Goal: Task Accomplishment & Management: Complete application form

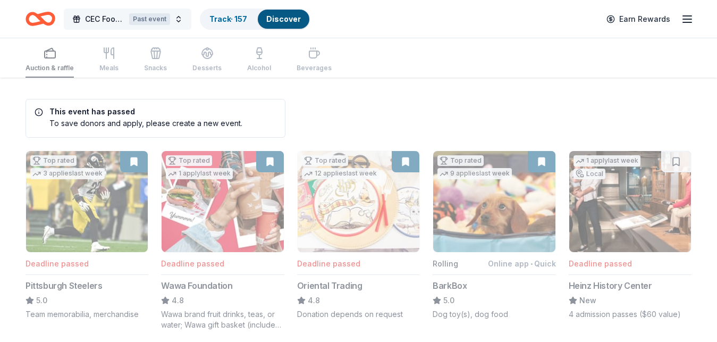
click at [114, 21] on span "CEC Food Truck & Family Festival" at bounding box center [105, 19] width 40 height 13
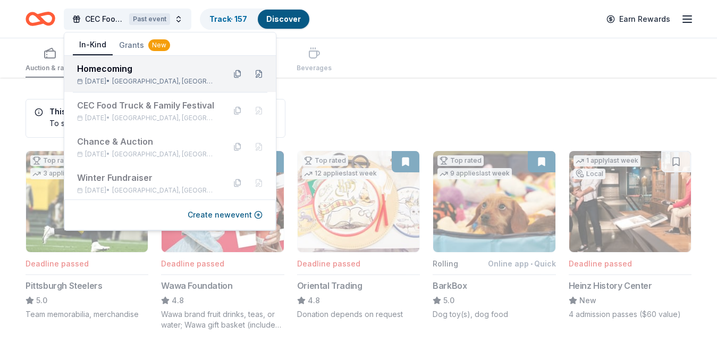
click at [118, 85] on div "Oct 18, 2025 • Fairless Hills, PA" at bounding box center [146, 81] width 139 height 9
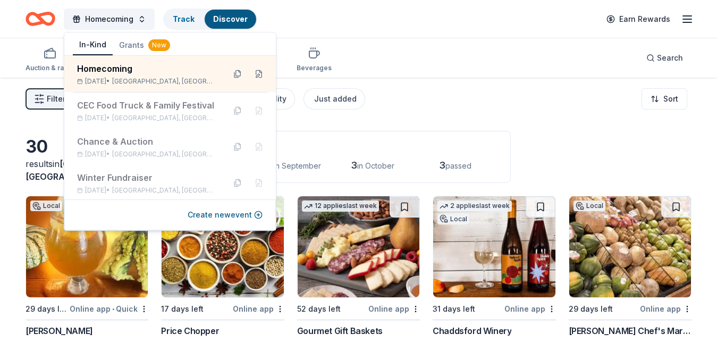
click at [422, 39] on div "Auction & raffle Meals Snacks Desserts Alcohol Beverages Search" at bounding box center [359, 57] width 666 height 39
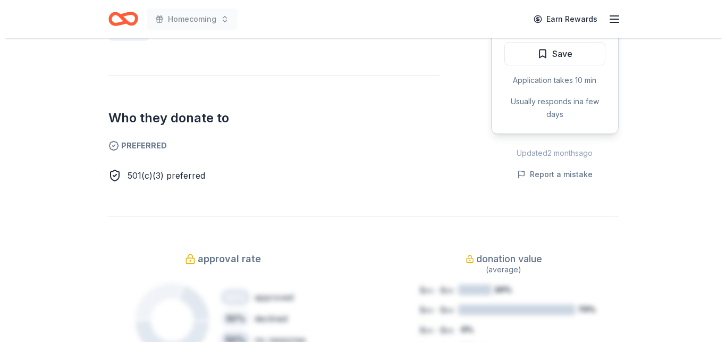
scroll to position [217, 0]
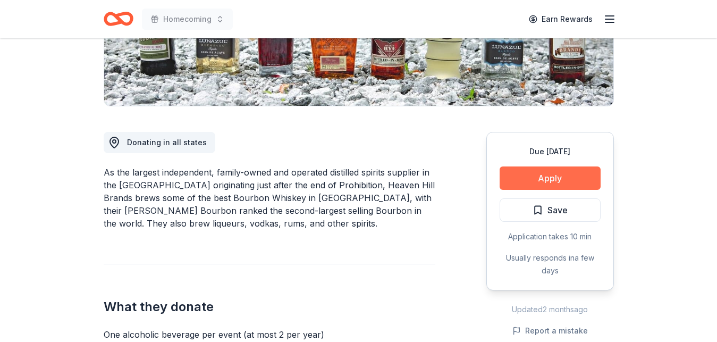
click at [549, 176] on button "Apply" at bounding box center [549, 177] width 101 height 23
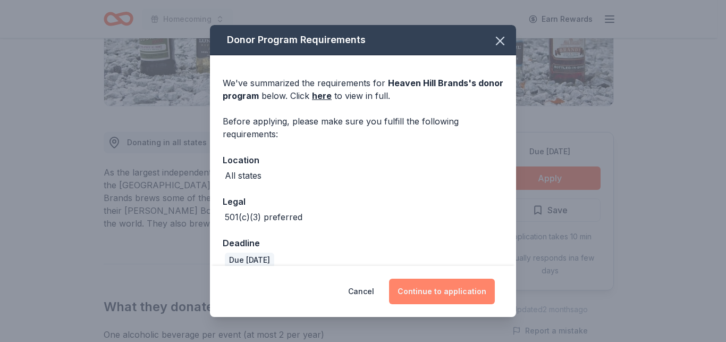
click at [448, 283] on button "Continue to application" at bounding box center [442, 291] width 106 height 26
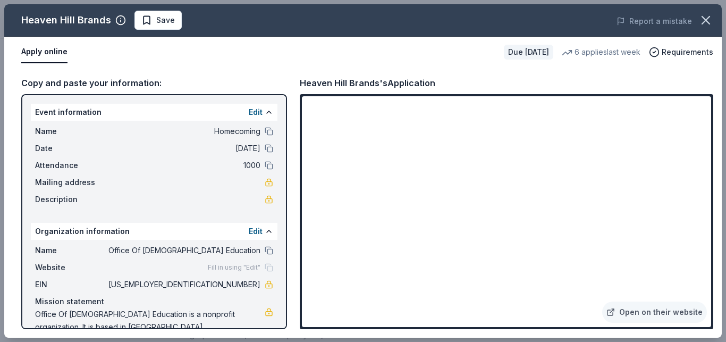
click at [58, 55] on button "Apply online" at bounding box center [44, 52] width 46 height 22
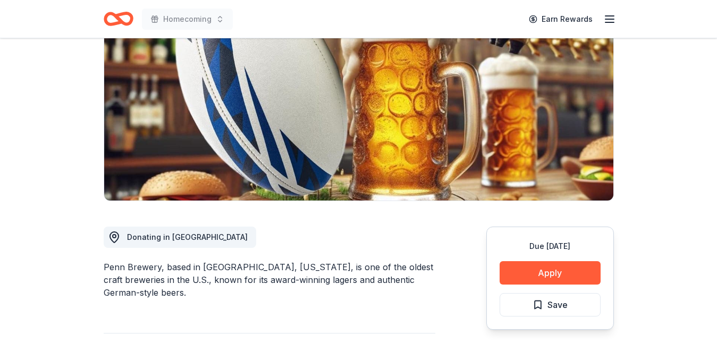
scroll to position [217, 0]
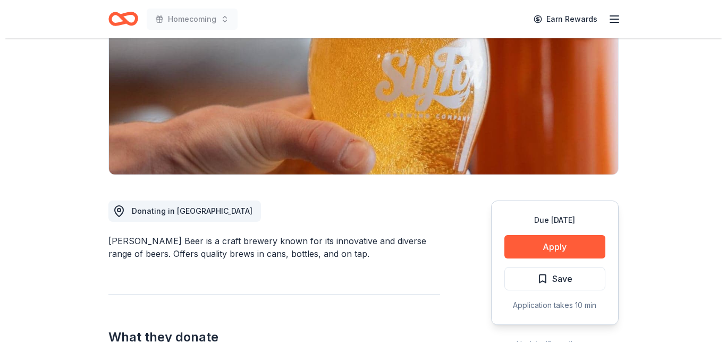
scroll to position [108, 0]
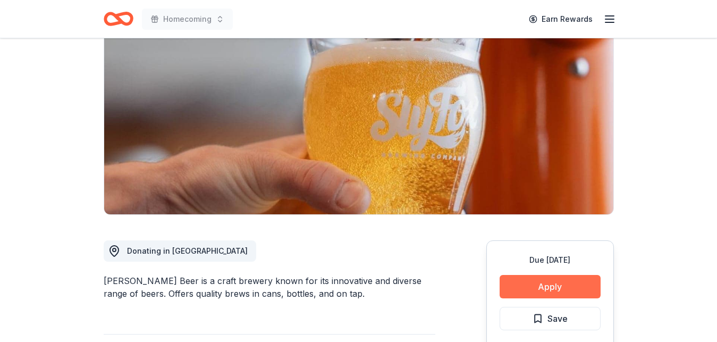
click at [534, 280] on button "Apply" at bounding box center [549, 286] width 101 height 23
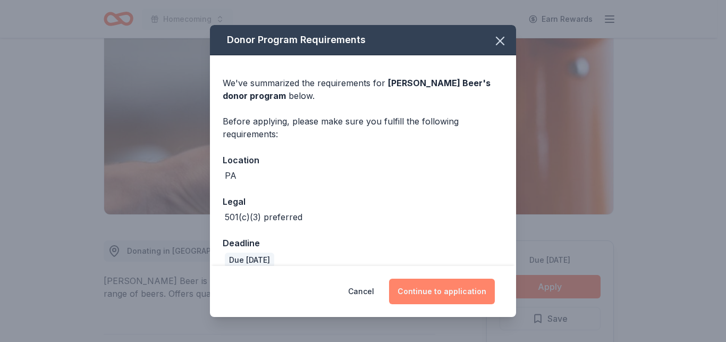
click at [464, 280] on button "Continue to application" at bounding box center [442, 291] width 106 height 26
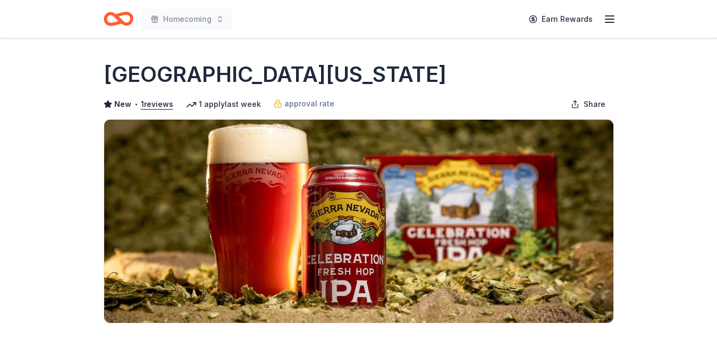
scroll to position [379, 0]
